Goal: Task Accomplishment & Management: Use online tool/utility

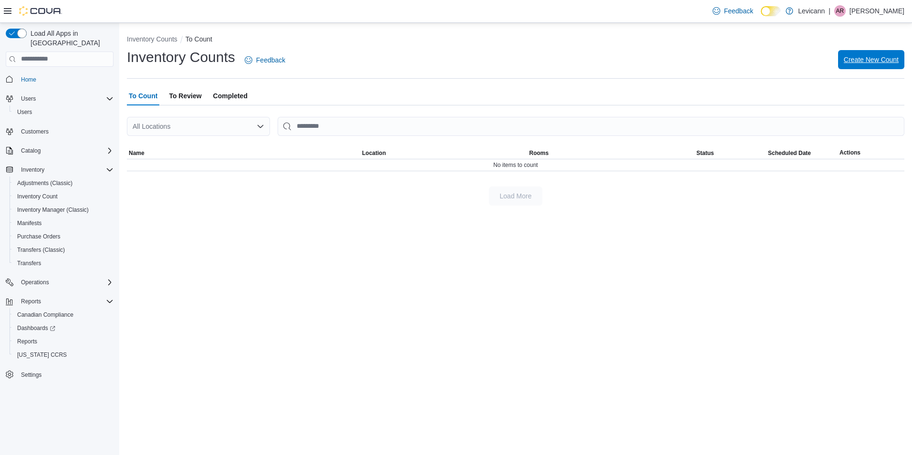
click at [877, 57] on span "Create New Count" at bounding box center [871, 60] width 55 height 10
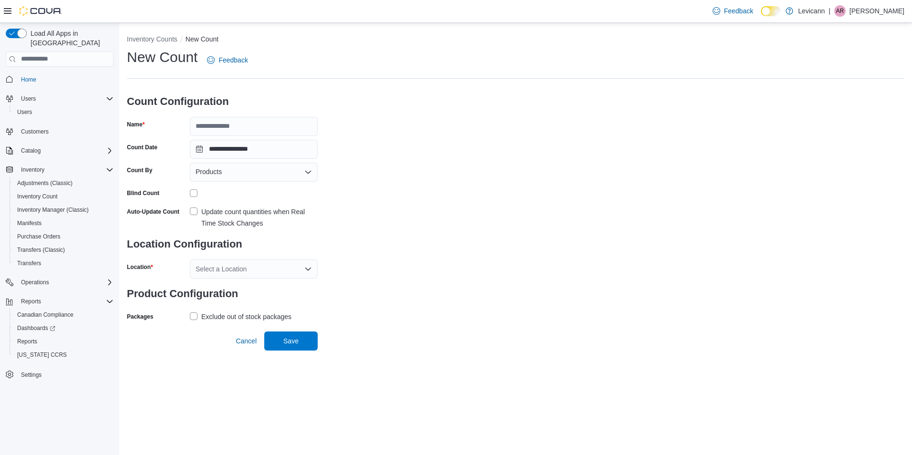
click at [239, 173] on div "Products" at bounding box center [254, 172] width 128 height 19
click at [232, 201] on span "Classifications" at bounding box center [259, 202] width 105 height 10
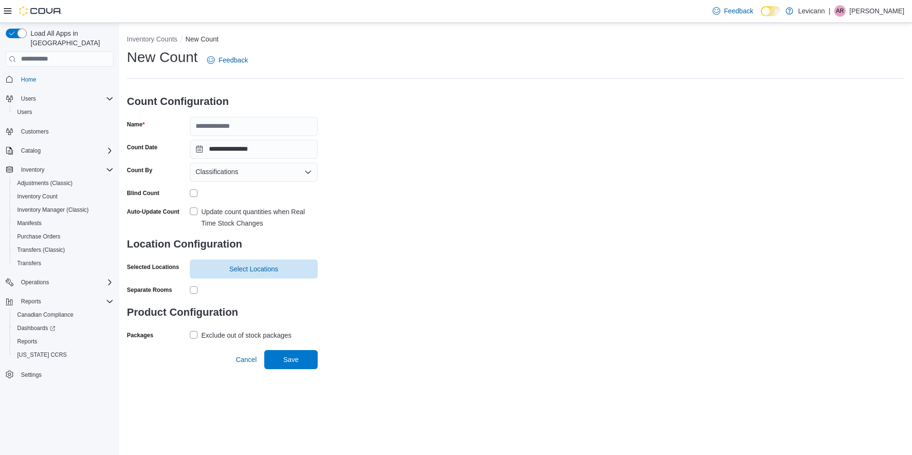
click at [196, 212] on label "Update count quantities when Real Time Stock Changes" at bounding box center [254, 217] width 128 height 23
click at [224, 264] on span "Select Locations" at bounding box center [254, 268] width 116 height 19
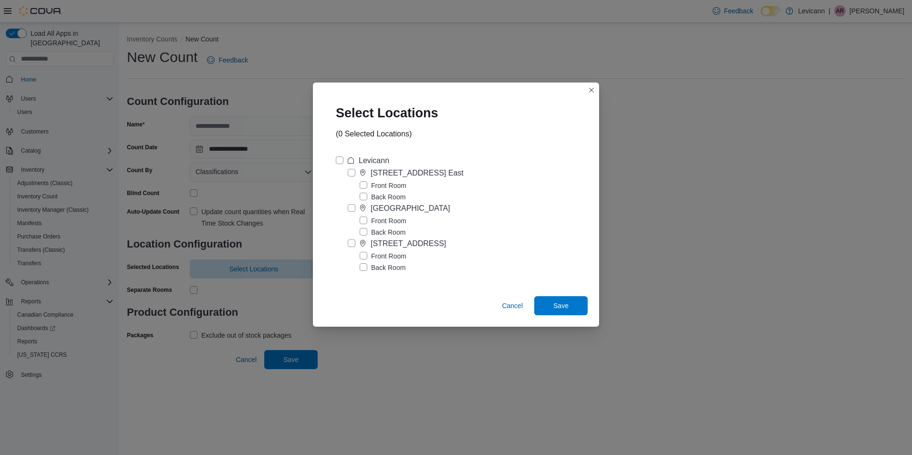
click at [353, 209] on label "[GEOGRAPHIC_DATA]" at bounding box center [399, 208] width 103 height 11
click at [364, 220] on label "Front Room" at bounding box center [383, 220] width 47 height 11
click at [361, 235] on label "Back Room" at bounding box center [383, 231] width 46 height 11
click at [362, 223] on label "Front Room" at bounding box center [383, 220] width 47 height 11
click at [575, 299] on span "Save" at bounding box center [561, 305] width 42 height 19
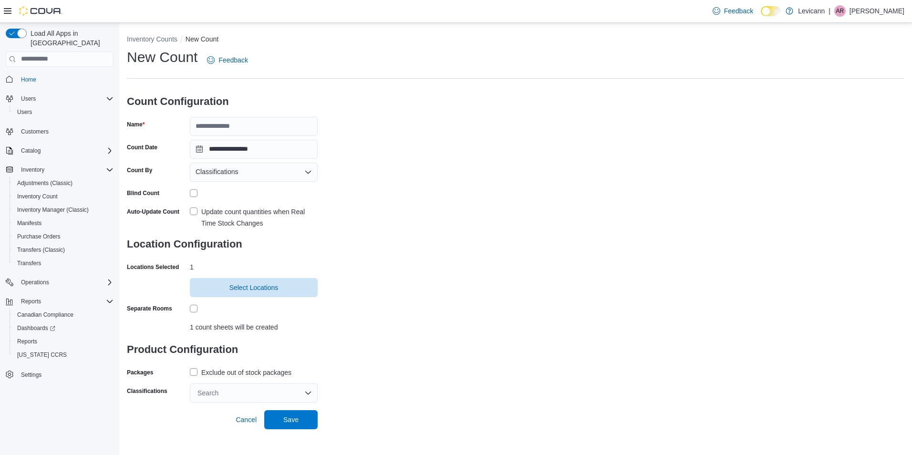
click at [196, 369] on label "Exclude out of stock packages" at bounding box center [241, 372] width 102 height 11
click at [256, 391] on div "Search" at bounding box center [254, 392] width 128 height 19
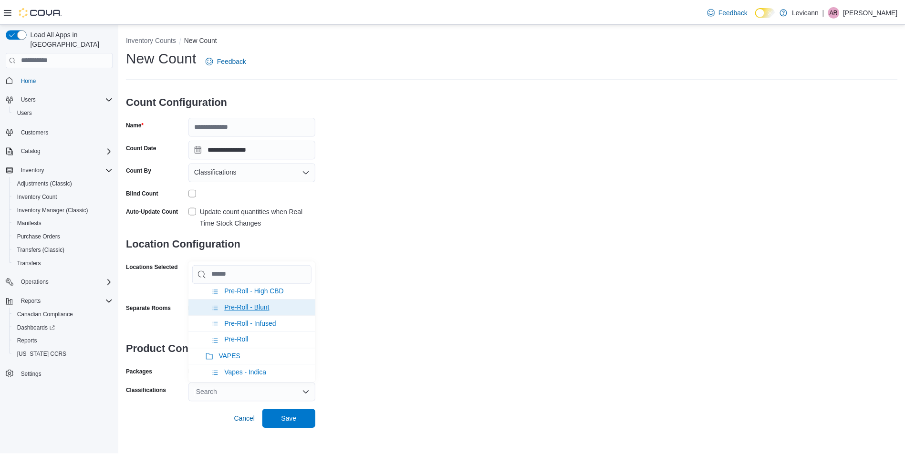
scroll to position [286, 0]
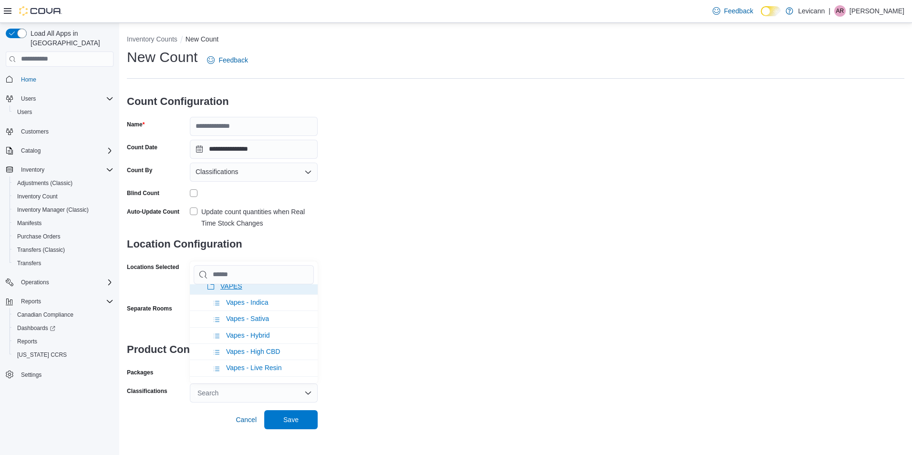
click at [224, 286] on span "VAPES" at bounding box center [231, 286] width 22 height 8
click at [283, 417] on span "Save" at bounding box center [291, 419] width 42 height 19
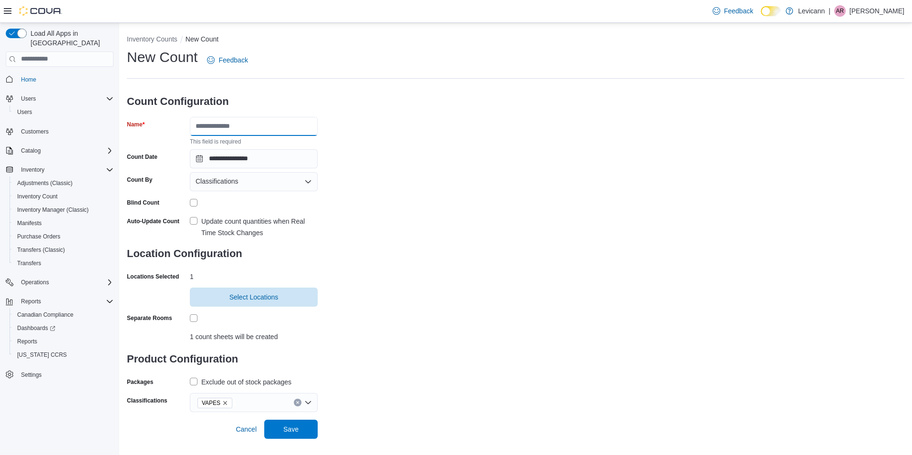
click at [227, 127] on input "Name" at bounding box center [254, 126] width 128 height 19
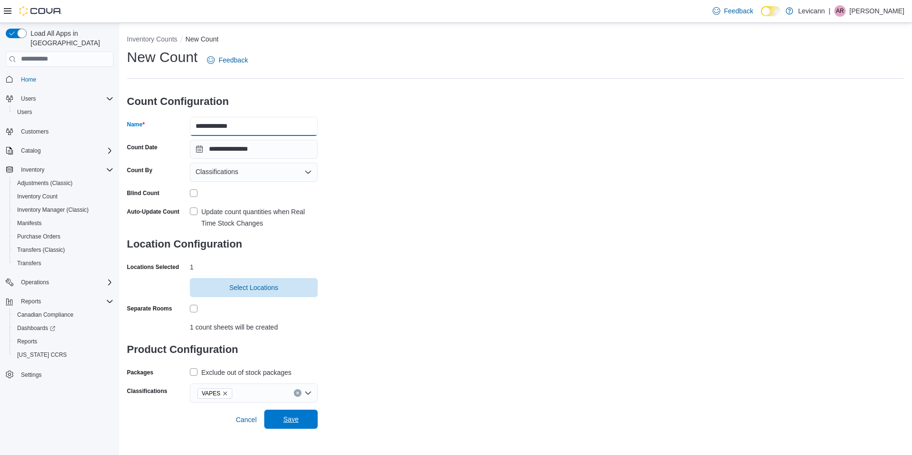
type input "**********"
click at [283, 417] on span "Save" at bounding box center [291, 419] width 42 height 19
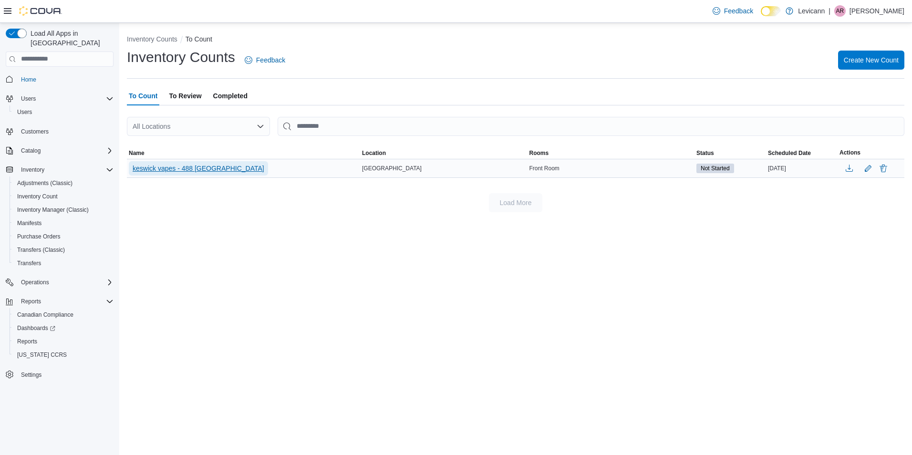
click at [231, 171] on span "keswick vapes - 488 [GEOGRAPHIC_DATA]" at bounding box center [199, 169] width 132 height 10
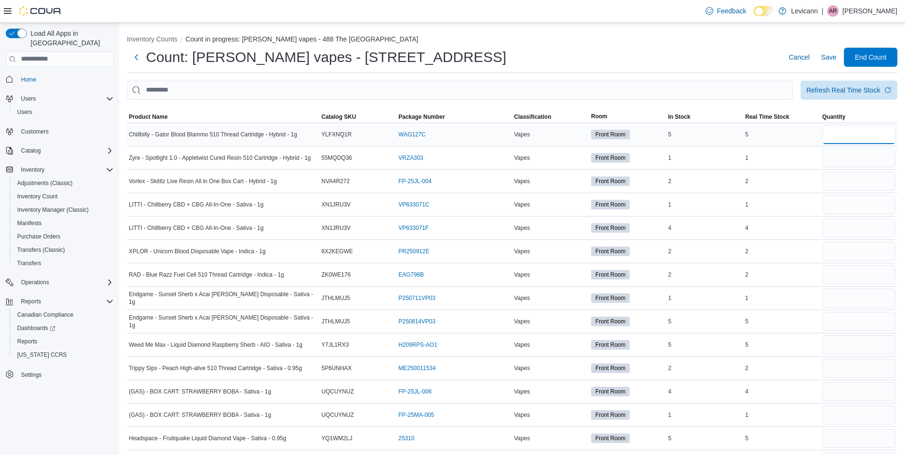
click at [843, 130] on input "number" at bounding box center [858, 134] width 73 height 19
type input "*"
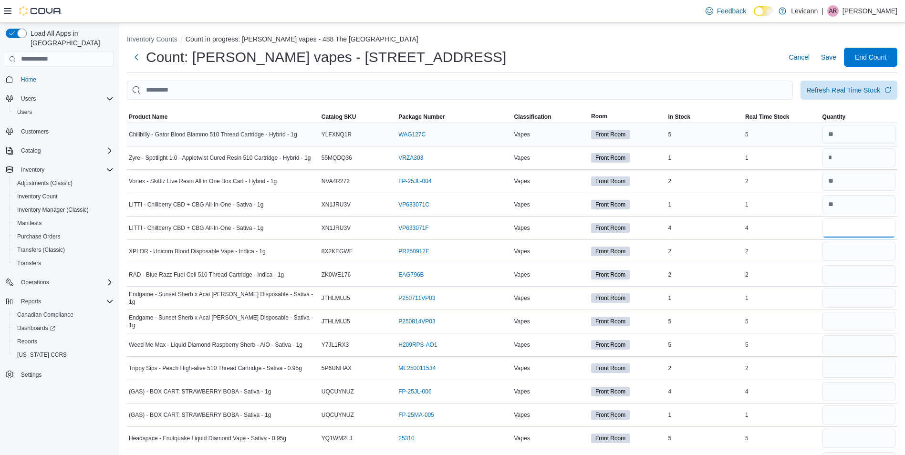
type input "*"
